Goal: Obtain resource: Download file/media

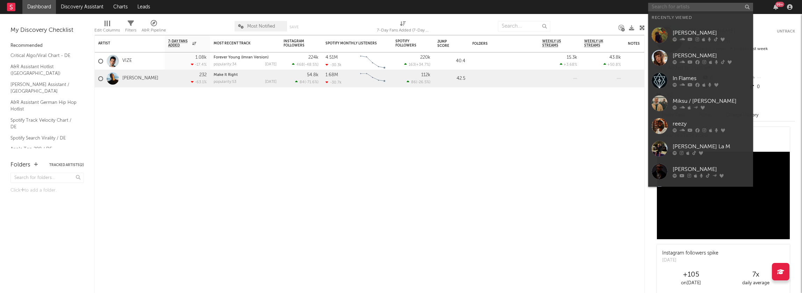
click at [668, 7] on input "text" at bounding box center [700, 7] width 105 height 9
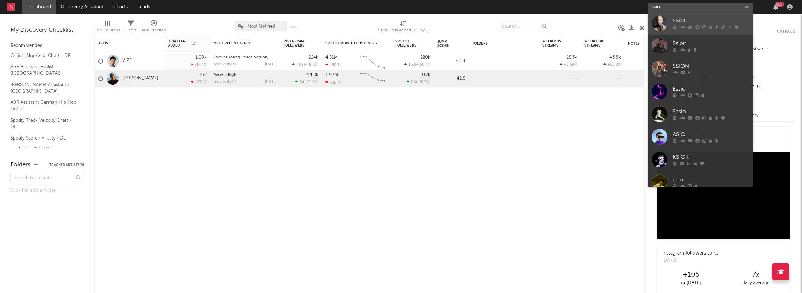
type input "ssio"
click at [687, 23] on div "SSIO" at bounding box center [710, 21] width 77 height 8
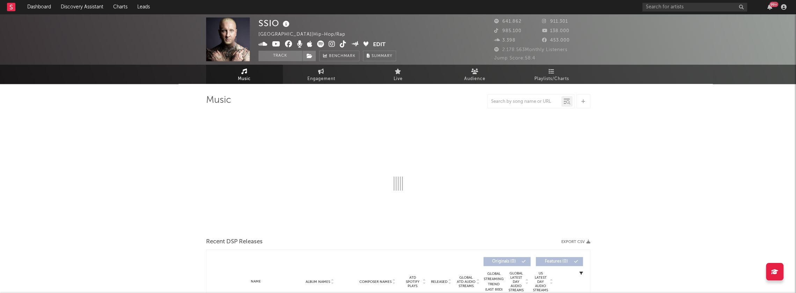
select select "6m"
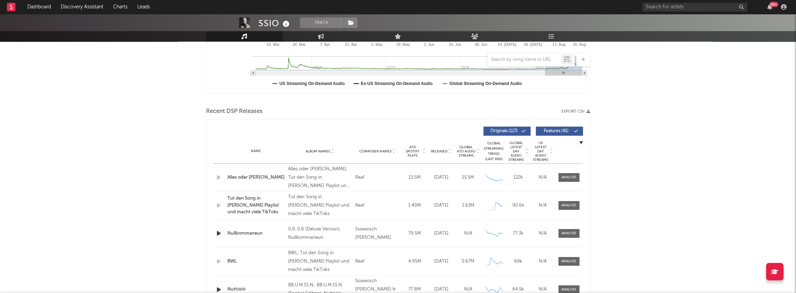
scroll to position [175, 0]
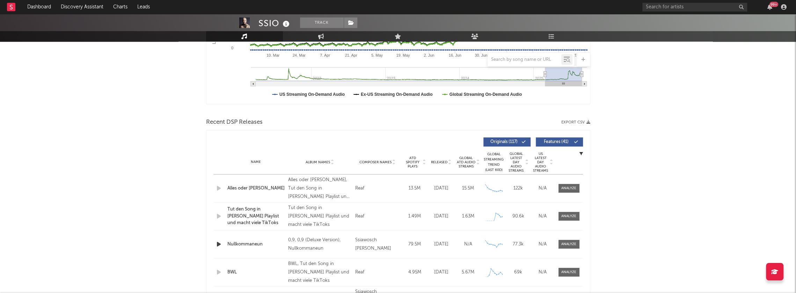
click at [574, 124] on button "Export CSV" at bounding box center [575, 122] width 29 height 4
drag, startPoint x: 669, startPoint y: 95, endPoint x: 679, endPoint y: 86, distance: 13.1
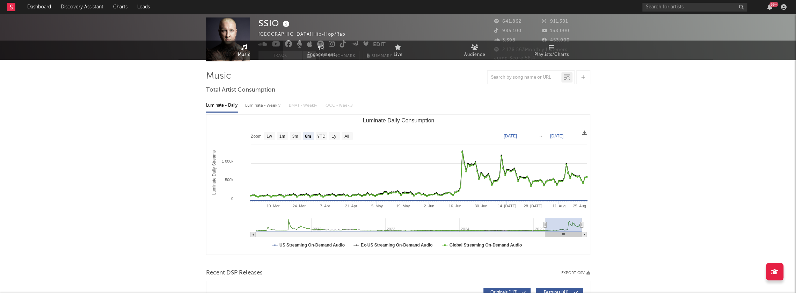
scroll to position [0, 0]
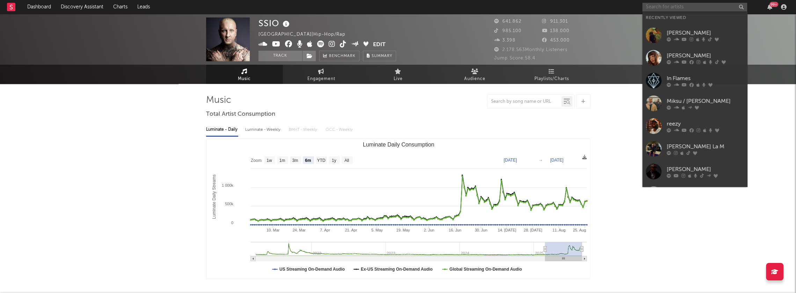
click at [700, 10] on input "text" at bounding box center [695, 7] width 105 height 9
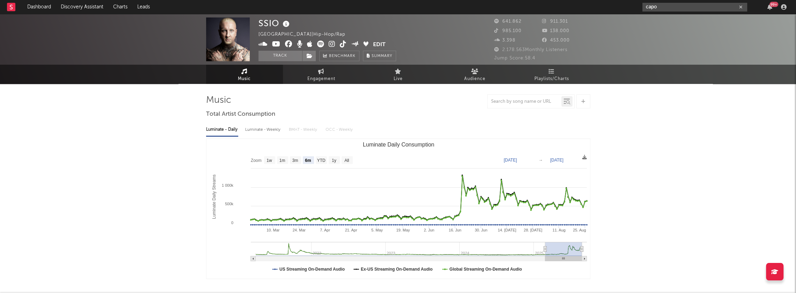
click at [667, 7] on input "capo" at bounding box center [695, 7] width 105 height 9
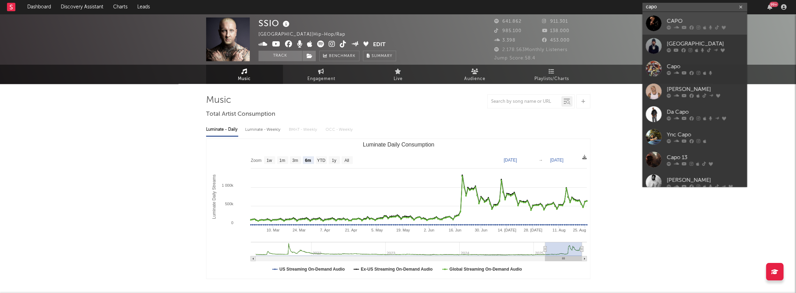
type input "capo"
click at [676, 20] on div "CAPO" at bounding box center [705, 21] width 77 height 8
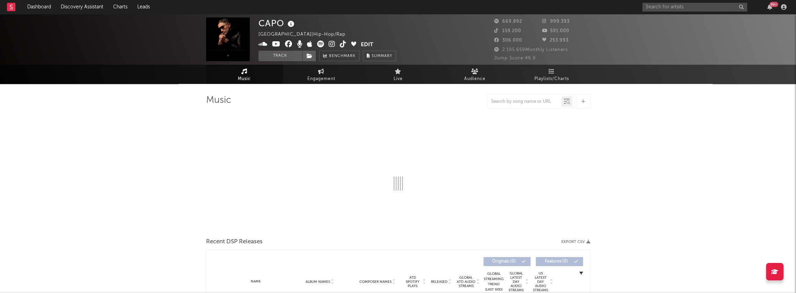
select select "6m"
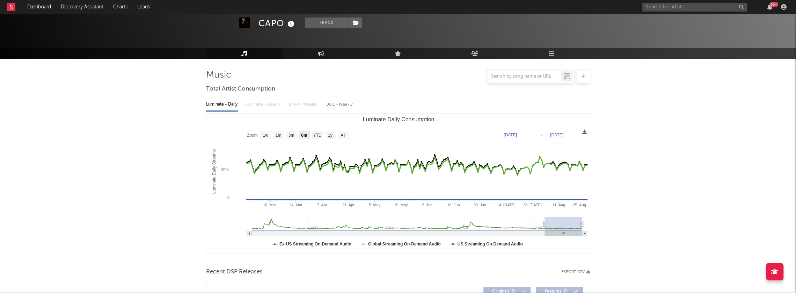
scroll to position [105, 0]
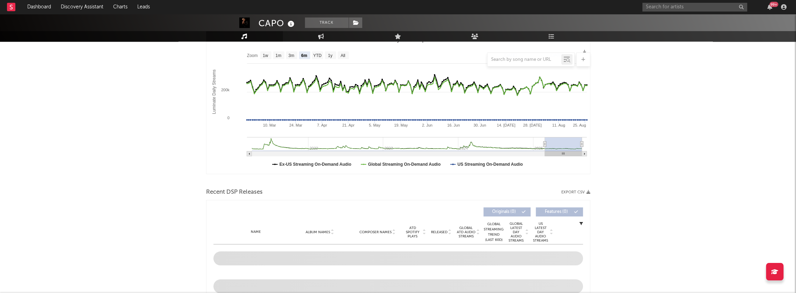
click at [570, 194] on div "Recent DSP Releases Export CSV" at bounding box center [398, 192] width 384 height 12
click at [574, 191] on button "Export CSV" at bounding box center [575, 192] width 29 height 4
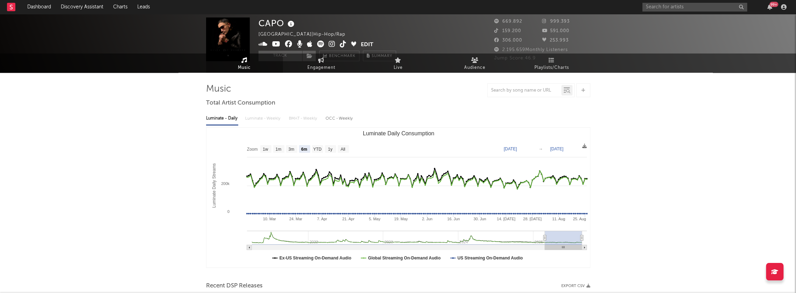
scroll to position [0, 0]
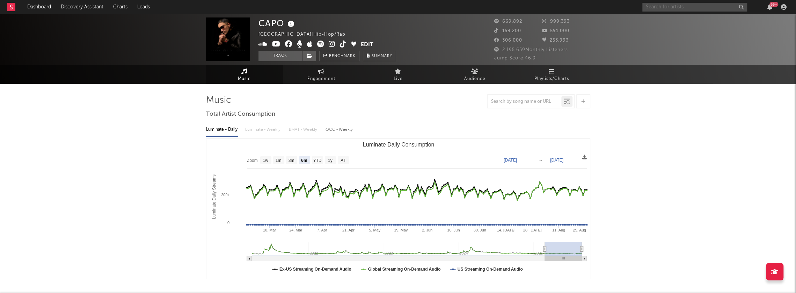
click at [704, 6] on input "text" at bounding box center [695, 7] width 105 height 9
type input "olexesh"
click at [683, 20] on div "Olexesh" at bounding box center [705, 21] width 77 height 8
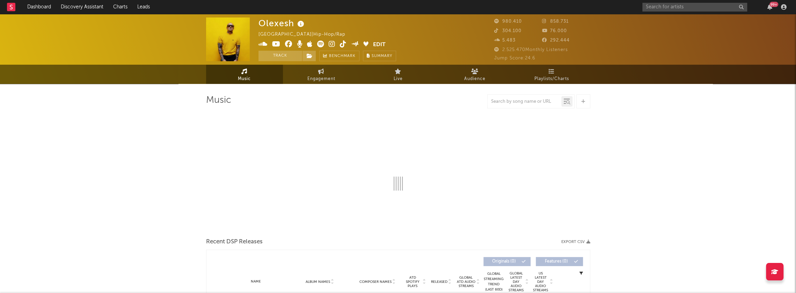
select select "6m"
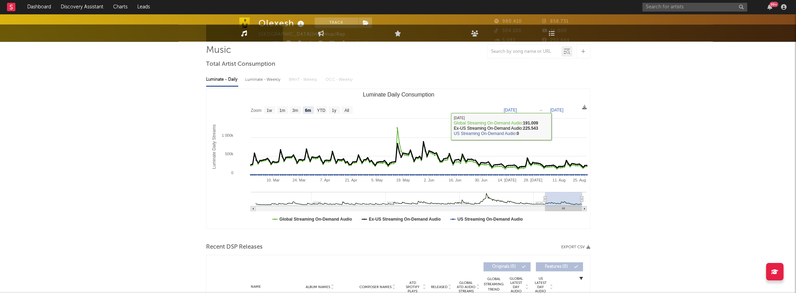
scroll to position [140, 0]
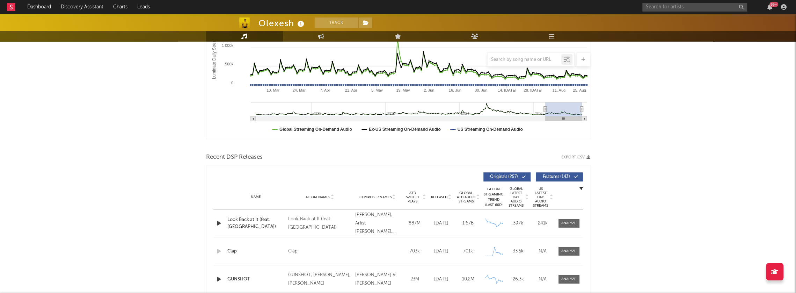
click at [575, 158] on button "Export CSV" at bounding box center [575, 157] width 29 height 4
